Goal: Information Seeking & Learning: Learn about a topic

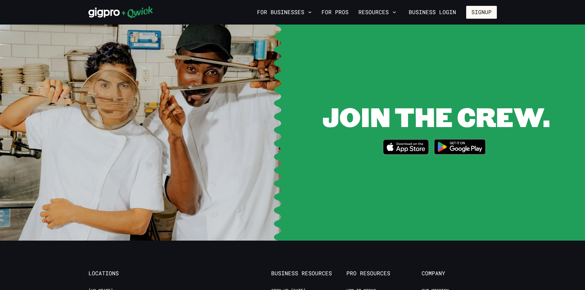
scroll to position [1168, 0]
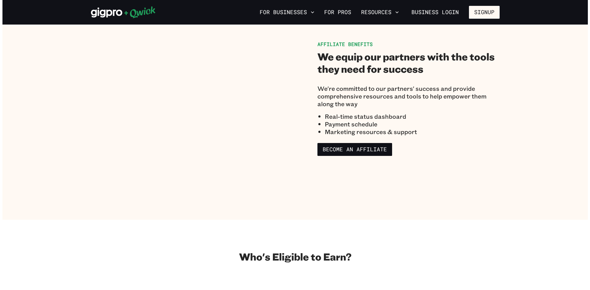
scroll to position [399, 0]
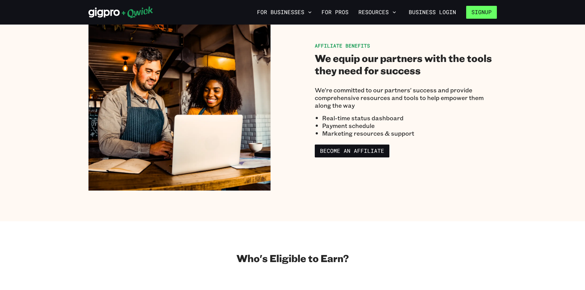
click at [478, 12] on button "Signup" at bounding box center [481, 12] width 31 height 13
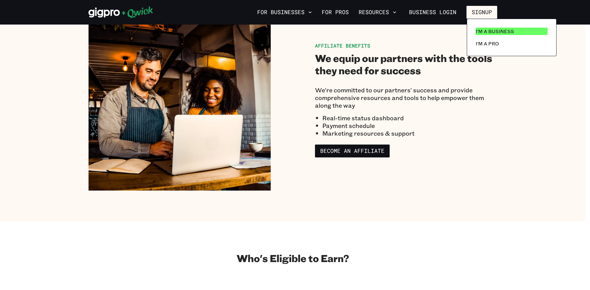
click at [499, 32] on p "I'm a Business" at bounding box center [495, 31] width 38 height 7
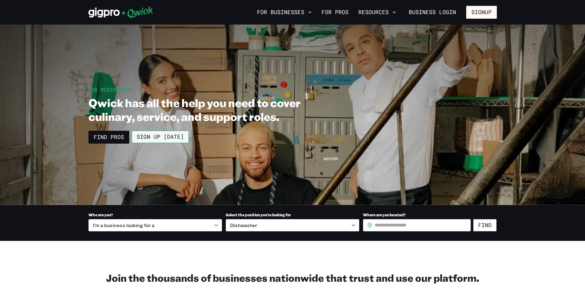
click at [149, 134] on link "Sign up [DATE]" at bounding box center [160, 137] width 57 height 12
click at [128, 10] on icon at bounding box center [121, 12] width 65 height 12
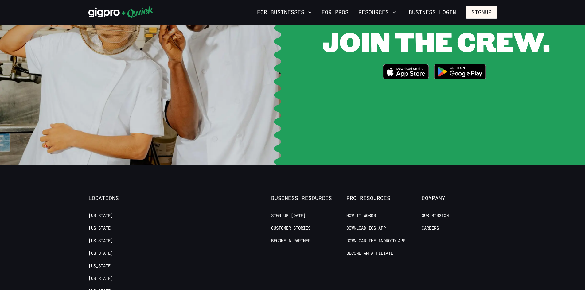
scroll to position [1260, 0]
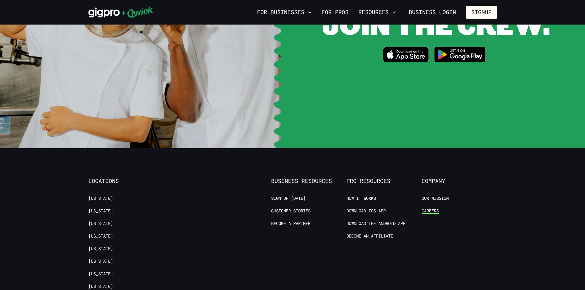
click at [430, 208] on link "Careers" at bounding box center [430, 211] width 17 height 6
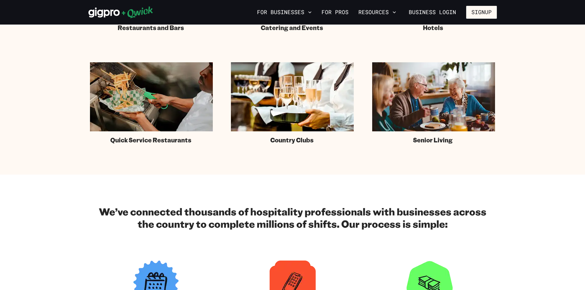
scroll to position [461, 0]
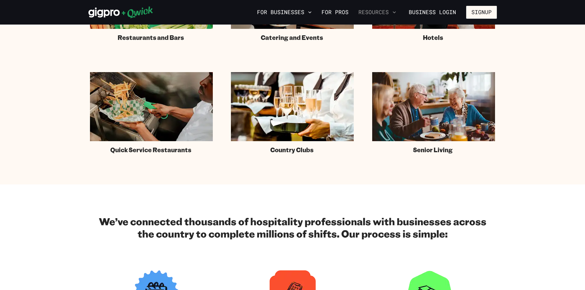
click at [371, 15] on button "Resources" at bounding box center [377, 12] width 43 height 10
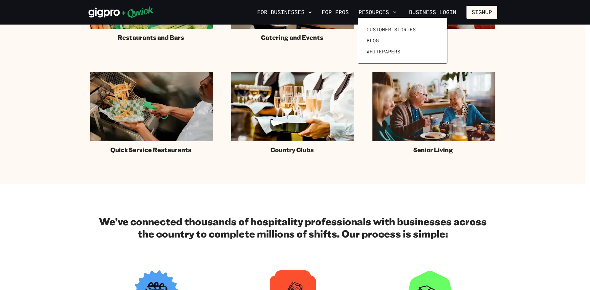
click at [303, 14] on div at bounding box center [295, 145] width 590 height 290
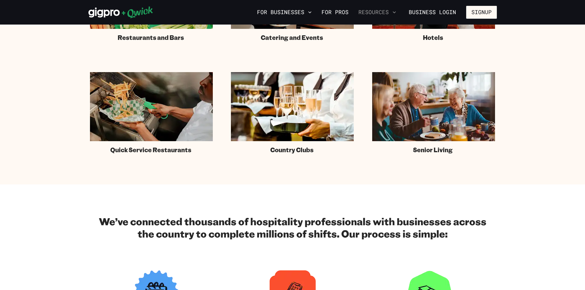
click at [372, 12] on button "Resources" at bounding box center [377, 12] width 43 height 10
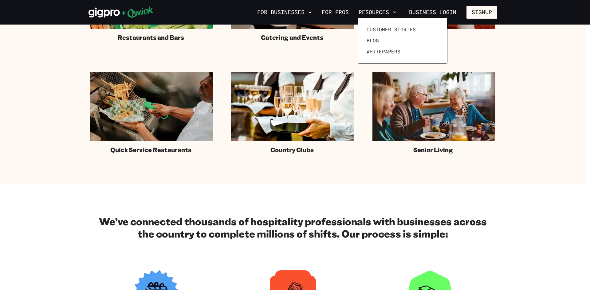
click at [342, 13] on div at bounding box center [295, 145] width 590 height 290
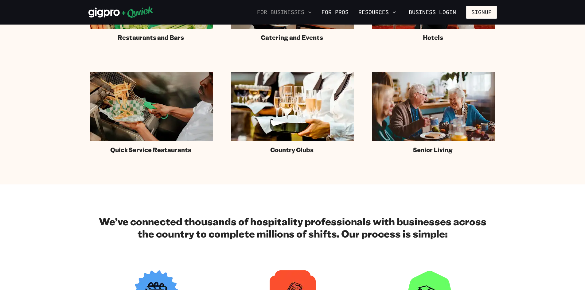
click at [312, 11] on icon "button" at bounding box center [310, 12] width 6 height 6
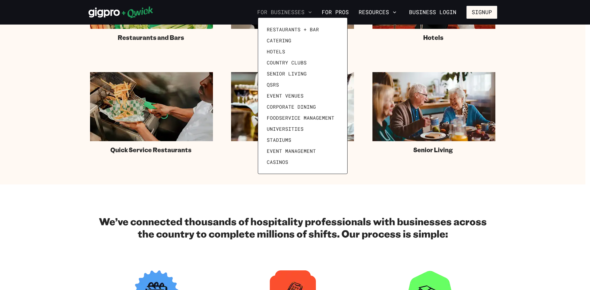
click at [312, 11] on div at bounding box center [295, 145] width 590 height 290
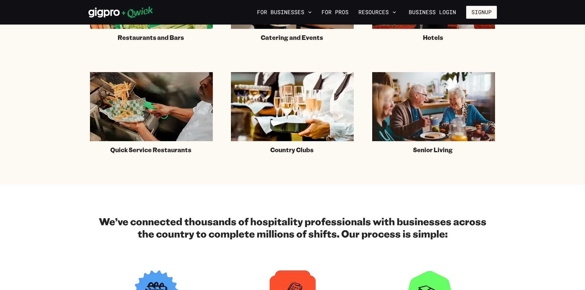
click at [125, 14] on icon at bounding box center [121, 12] width 65 height 12
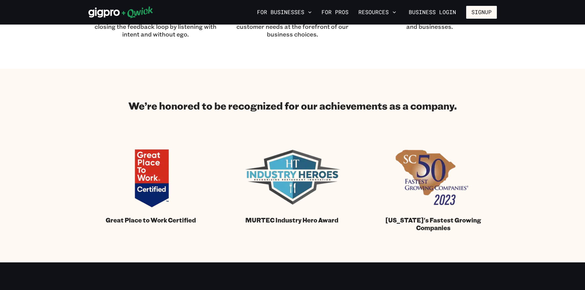
scroll to position [553, 0]
